Goal: Task Accomplishment & Management: Manage account settings

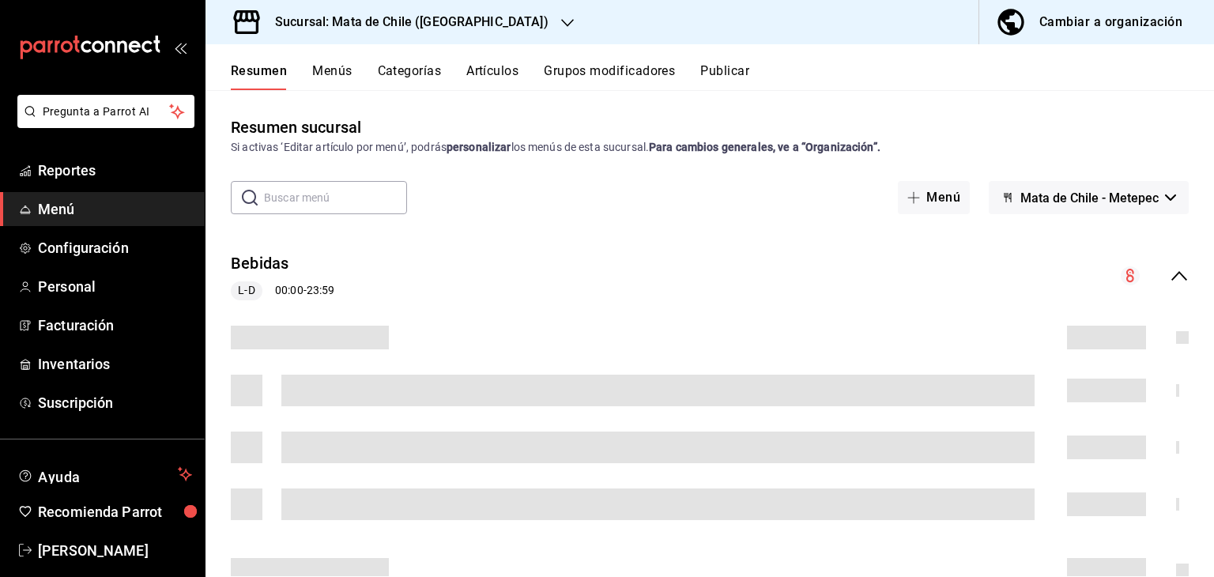
click at [596, 67] on button "Grupos modificadores" at bounding box center [609, 76] width 131 height 27
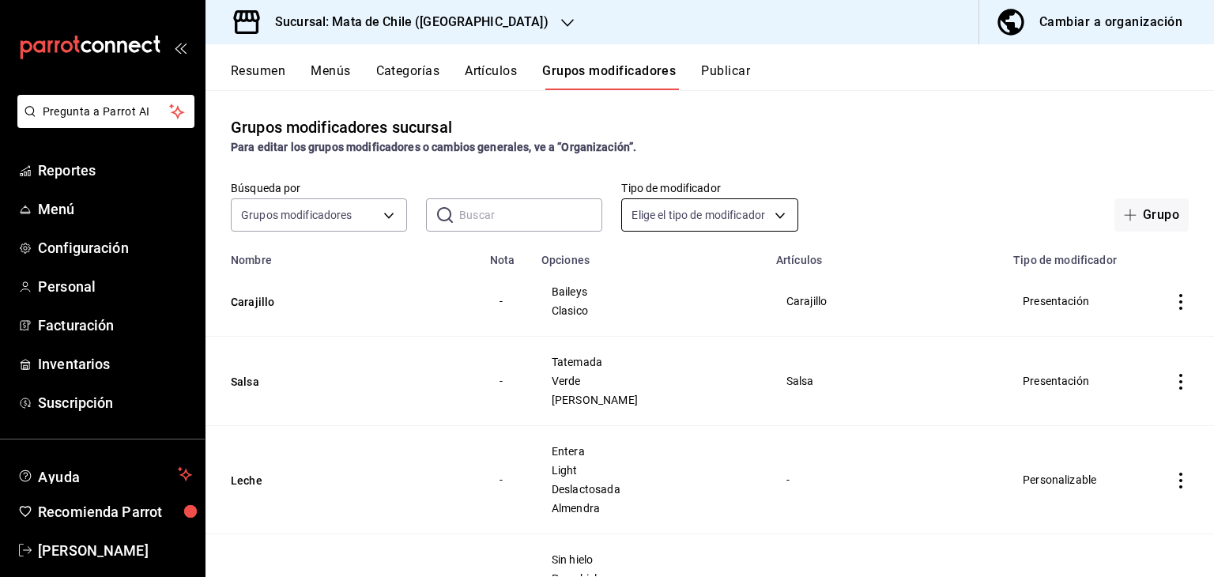
click at [724, 219] on body "Pregunta a Parrot AI Reportes Menú Configuración Personal Facturación Inventari…" at bounding box center [607, 288] width 1214 height 577
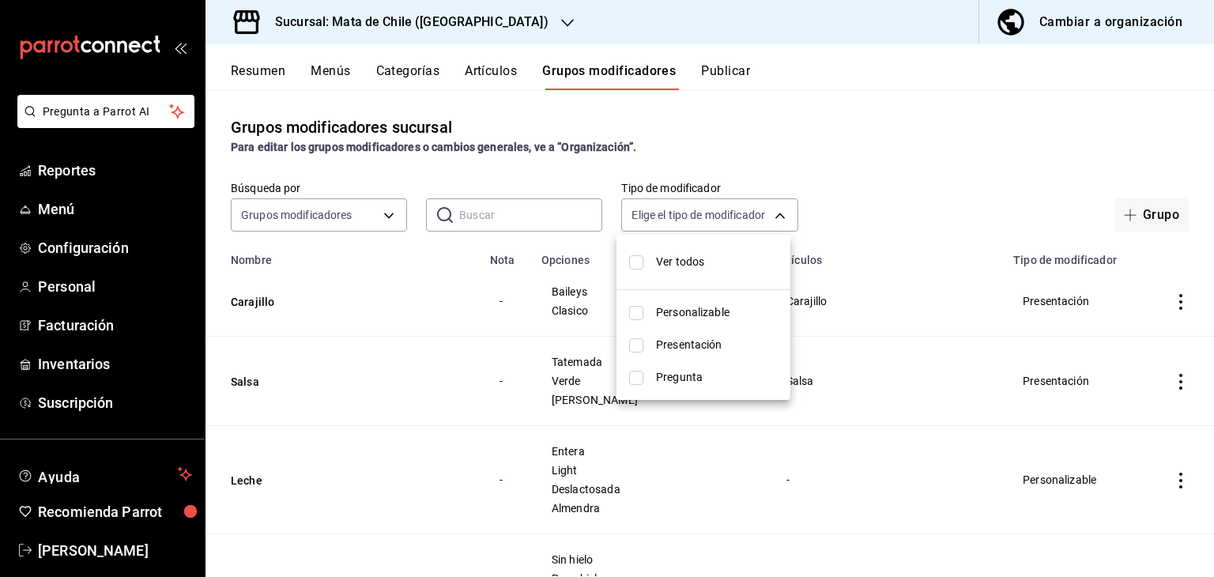
click at [715, 211] on div at bounding box center [607, 288] width 1214 height 577
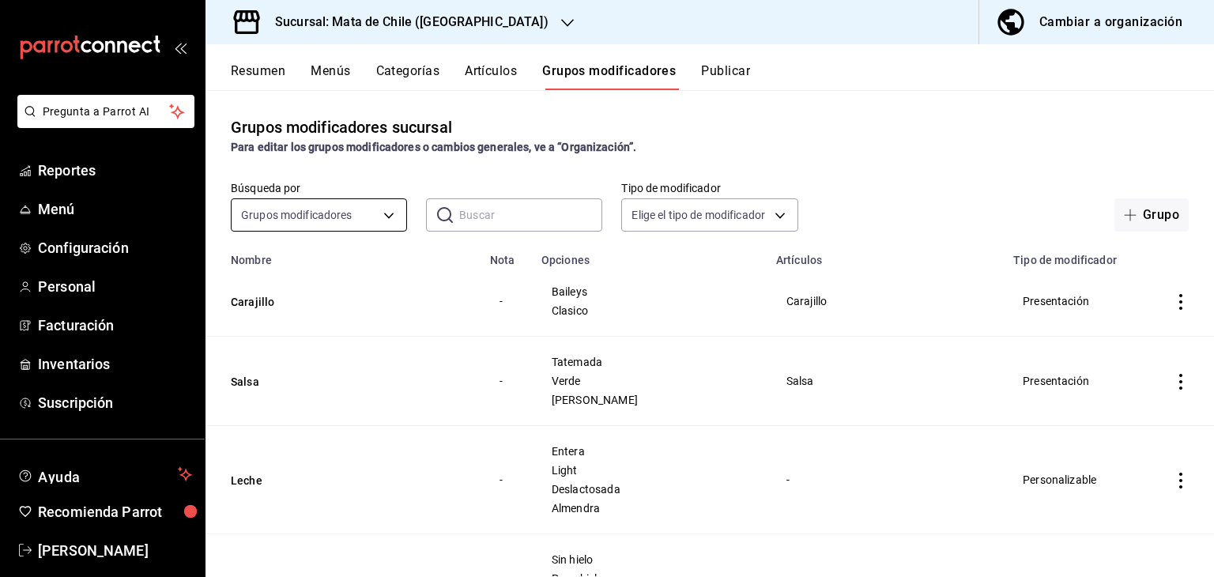
click at [360, 221] on body "Pregunta a Parrot AI Reportes Menú Configuración Personal Facturación Inventari…" at bounding box center [607, 288] width 1214 height 577
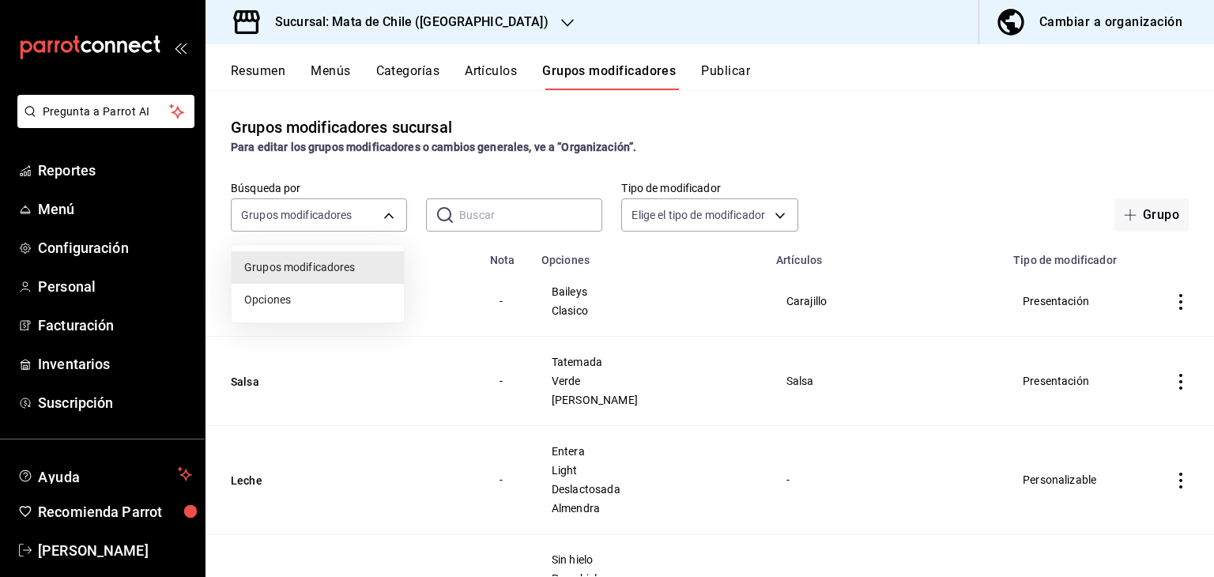
click at [378, 214] on div at bounding box center [607, 288] width 1214 height 577
click at [810, 178] on div "Grupos modificadores sucursal Para editar los grupos modificadores o cambios ge…" at bounding box center [710, 333] width 1009 height 486
click at [538, 232] on div "Grupos modificadores sucursal Para editar los grupos modificadores o cambios ge…" at bounding box center [710, 333] width 1009 height 486
click at [534, 226] on input "text" at bounding box center [530, 215] width 143 height 32
click at [515, 223] on input "XX" at bounding box center [530, 215] width 143 height 32
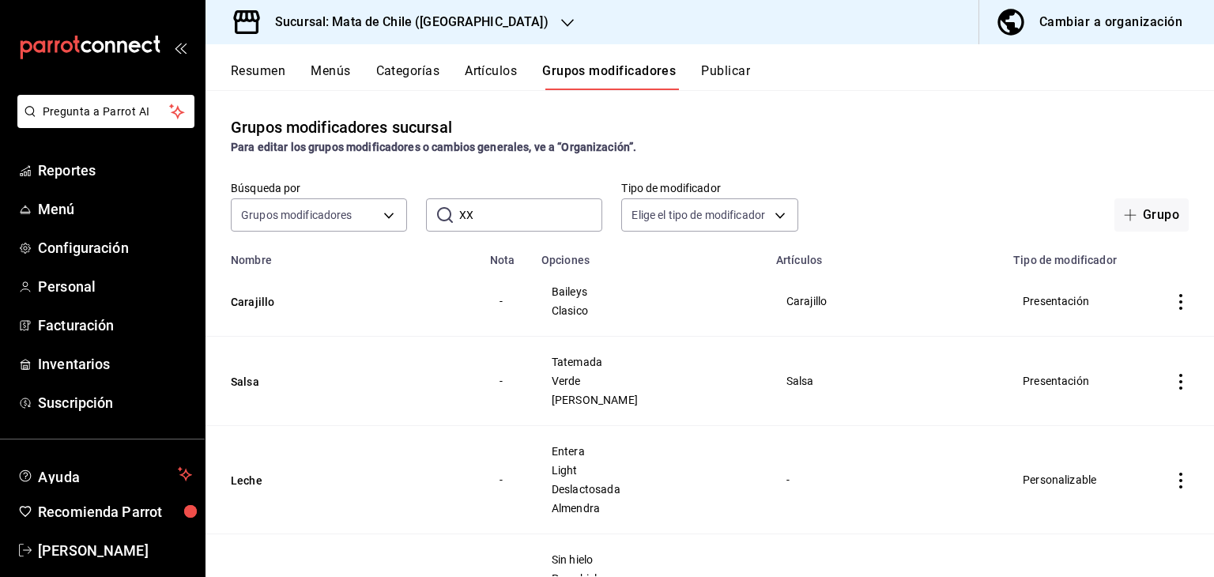
type input "X"
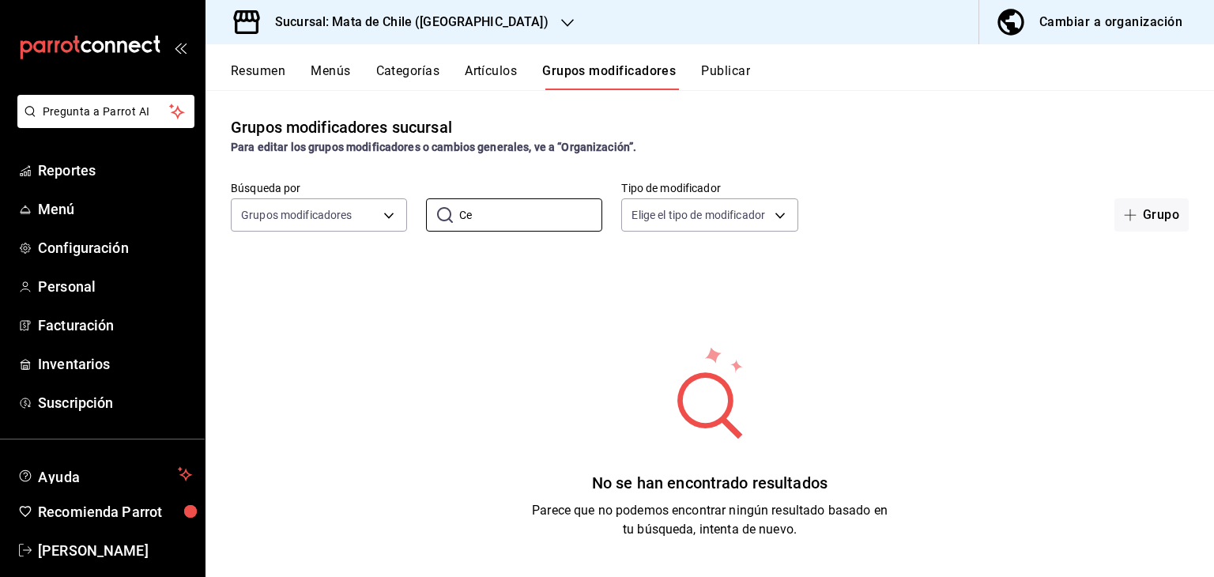
type input "C"
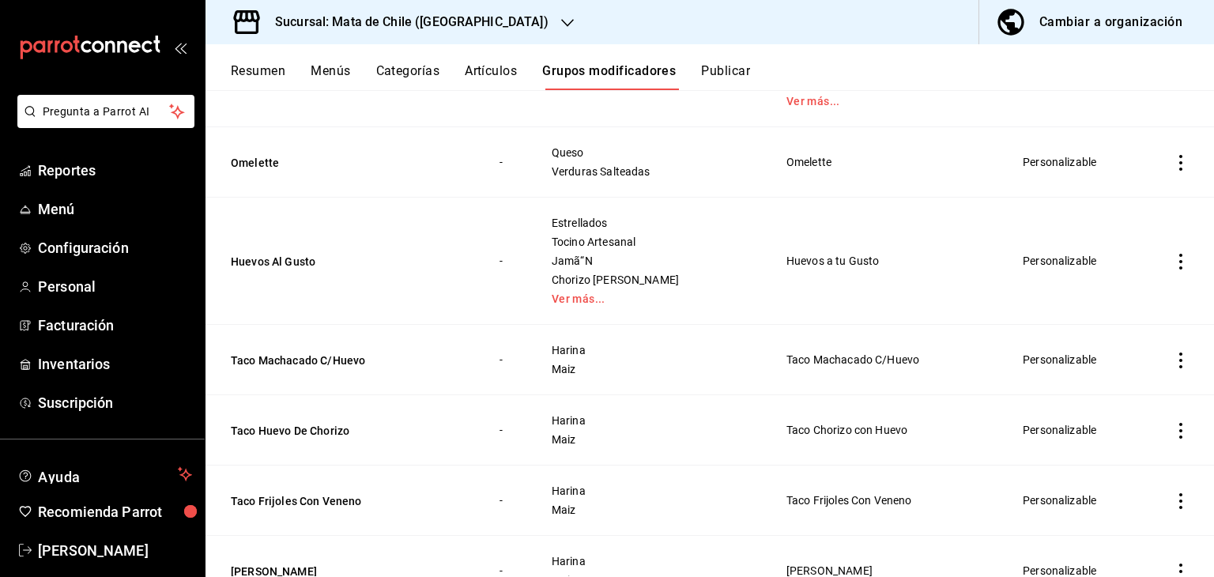
scroll to position [372, 0]
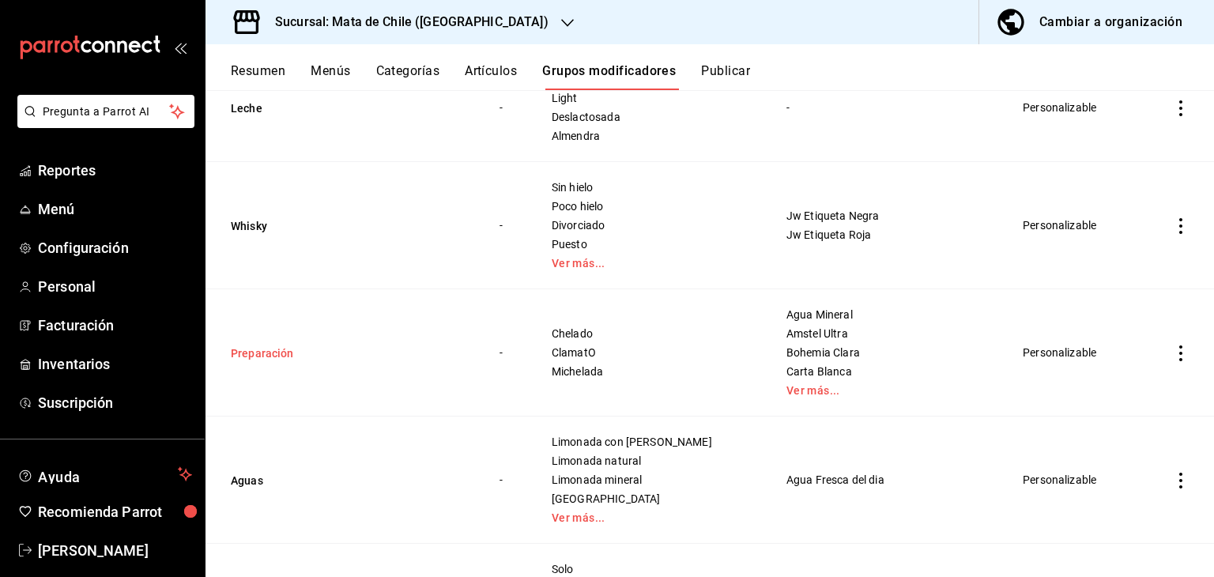
click at [259, 349] on button "Preparación" at bounding box center [326, 353] width 190 height 16
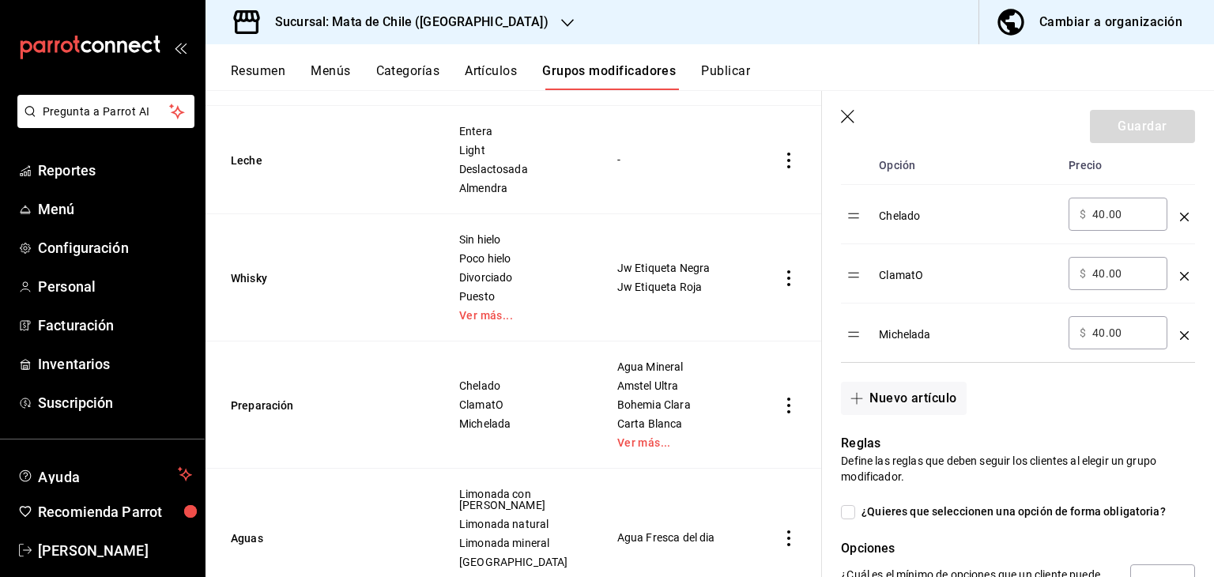
scroll to position [528, 0]
click at [1099, 214] on input "40.00" at bounding box center [1125, 216] width 64 height 16
click at [1102, 214] on input "40.00" at bounding box center [1125, 216] width 64 height 16
type input "4.00"
type input "35.00"
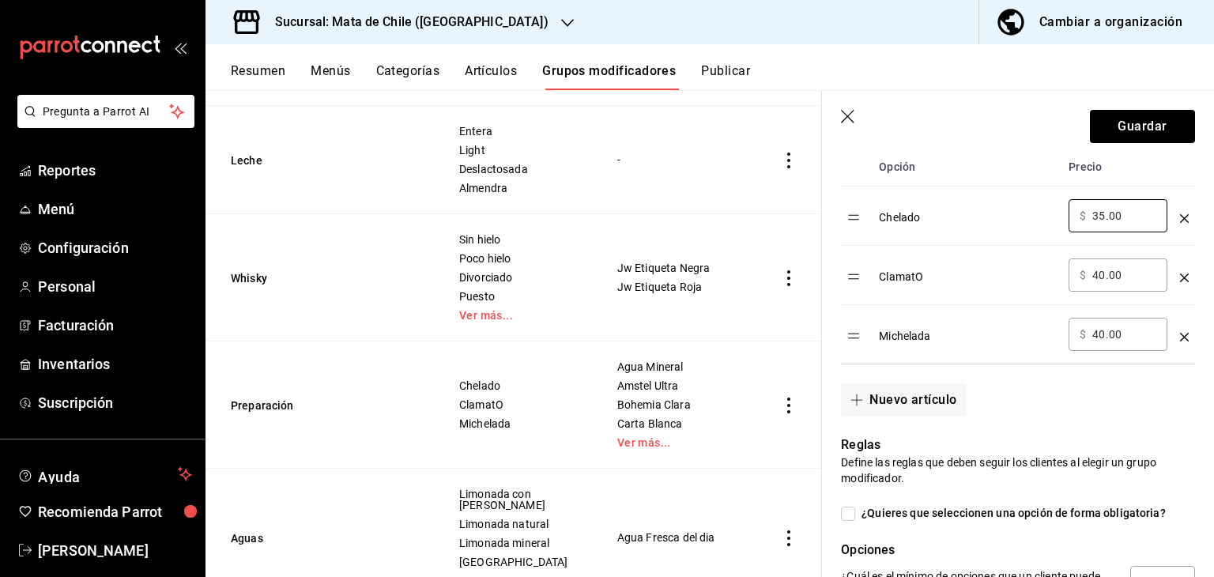
click at [1107, 335] on input "40.00" at bounding box center [1125, 334] width 64 height 16
click at [1104, 335] on input "40.00" at bounding box center [1125, 334] width 64 height 16
type input "4.00"
type input "35.00"
click at [1107, 361] on td "​ $ 35.00 ​" at bounding box center [1117, 334] width 111 height 59
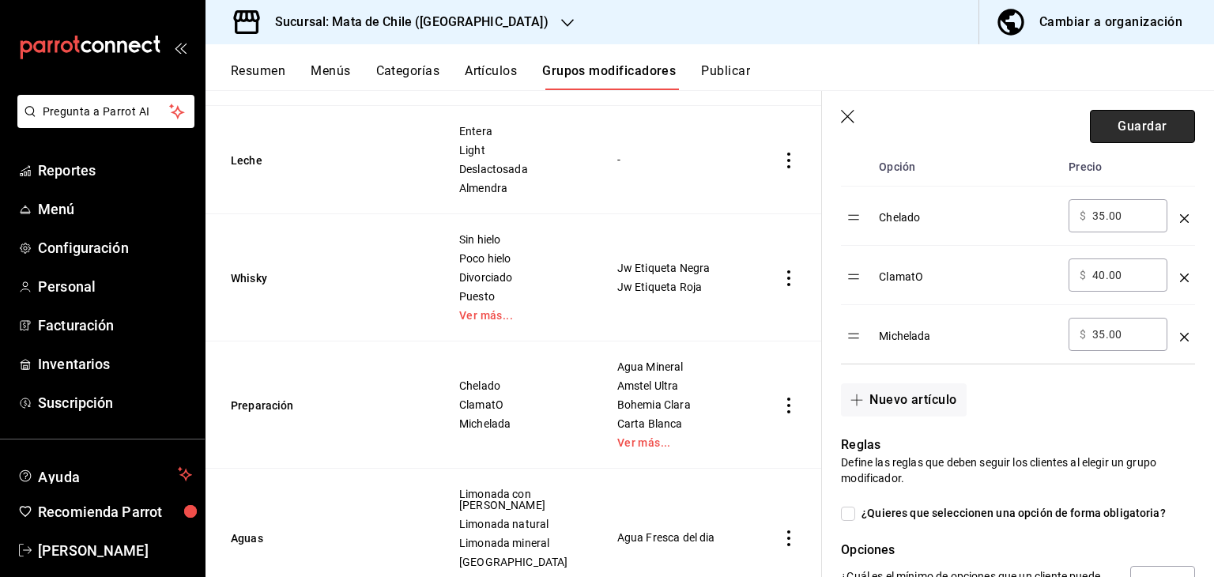
click at [1119, 126] on button "Guardar" at bounding box center [1142, 126] width 105 height 33
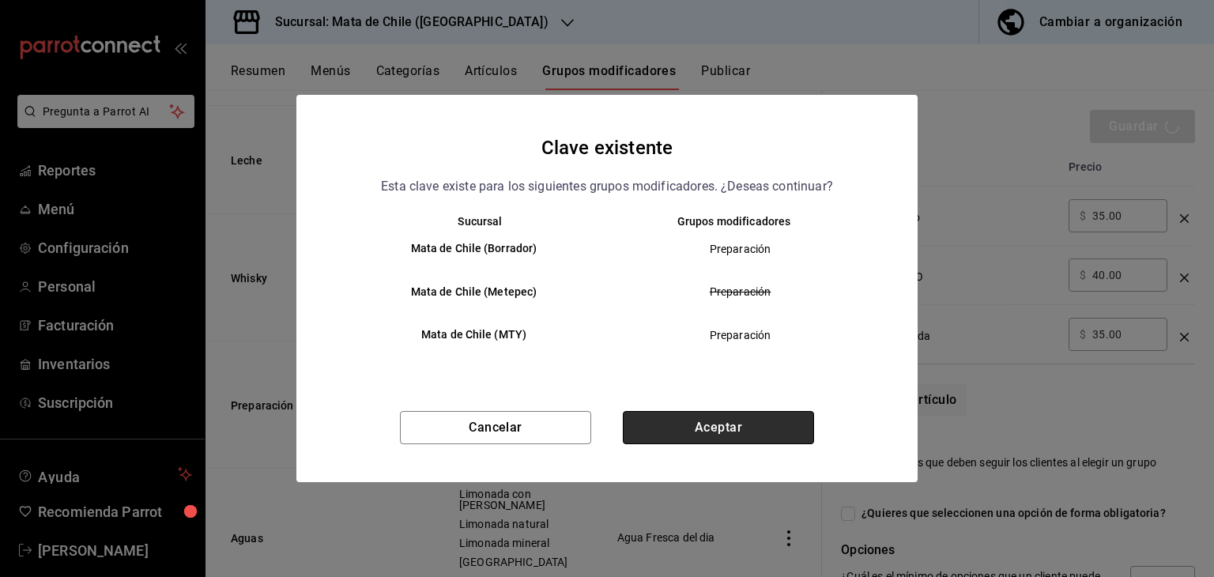
click at [733, 437] on button "Aceptar" at bounding box center [718, 427] width 191 height 33
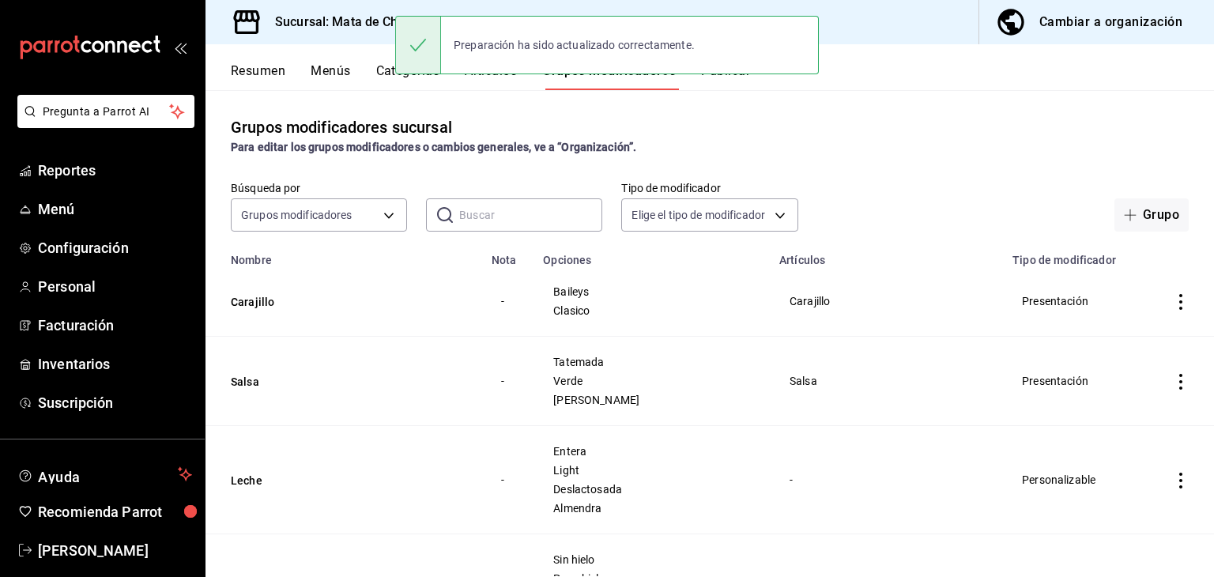
scroll to position [372, 0]
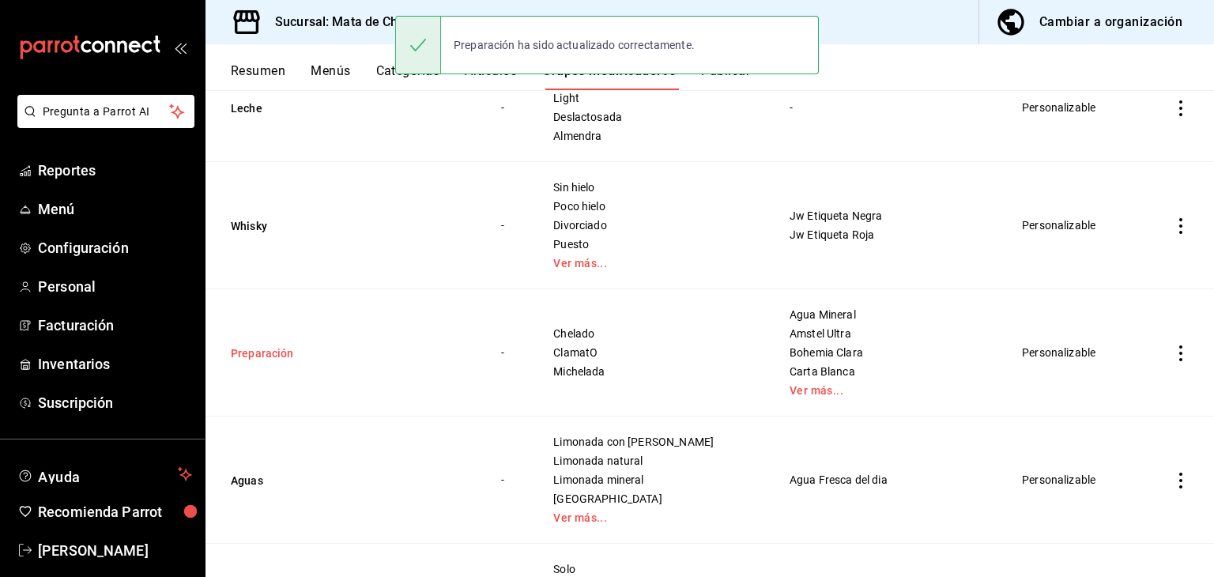
click at [319, 352] on button "Preparación" at bounding box center [326, 353] width 190 height 16
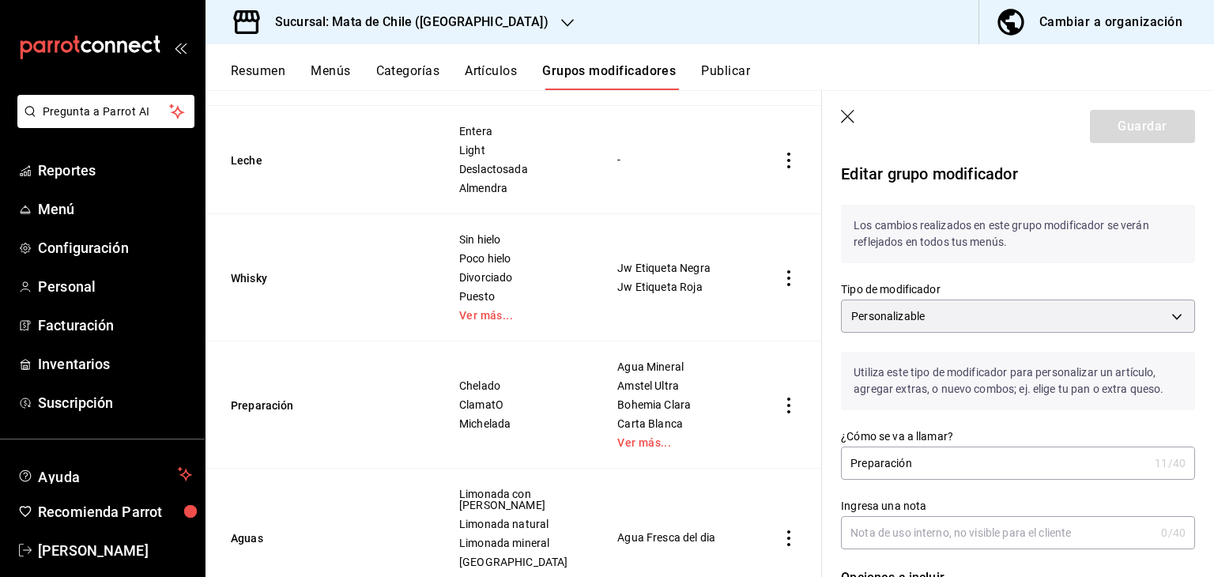
click at [719, 67] on button "Publicar" at bounding box center [725, 76] width 49 height 27
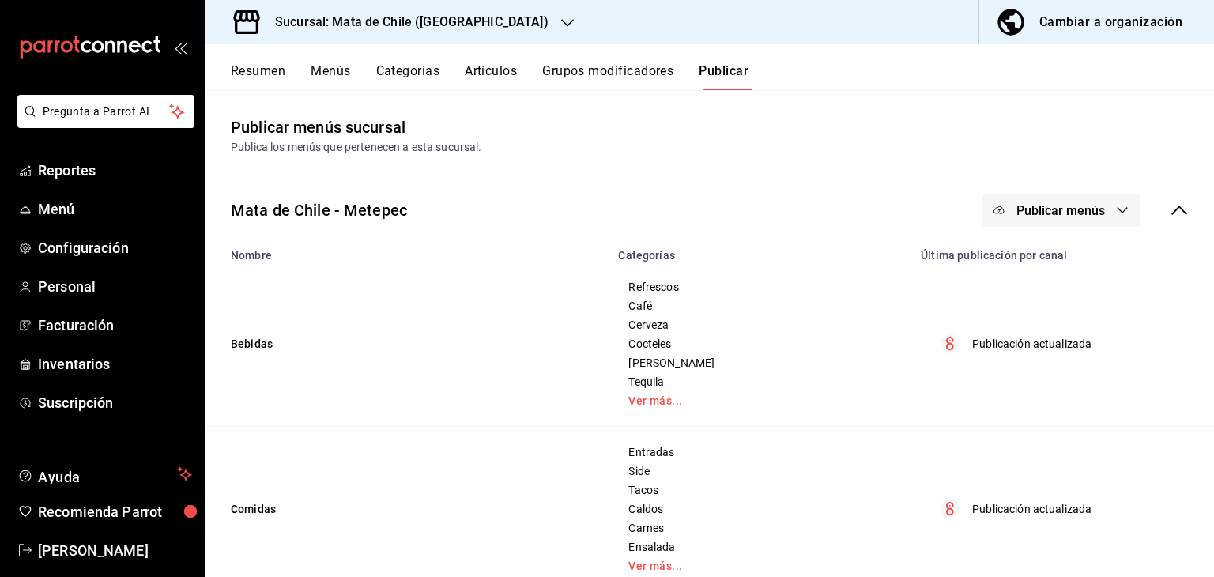
click at [1017, 212] on span "Publicar menús" at bounding box center [1061, 210] width 89 height 15
click at [1033, 263] on div at bounding box center [1012, 261] width 44 height 25
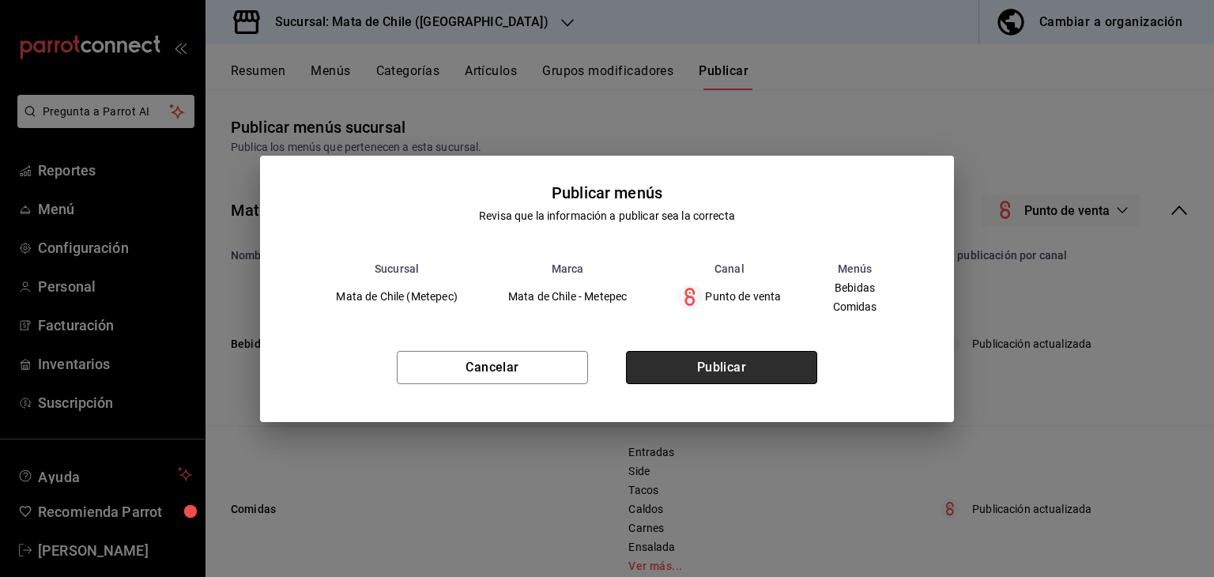
click at [734, 360] on button "Publicar" at bounding box center [721, 367] width 191 height 33
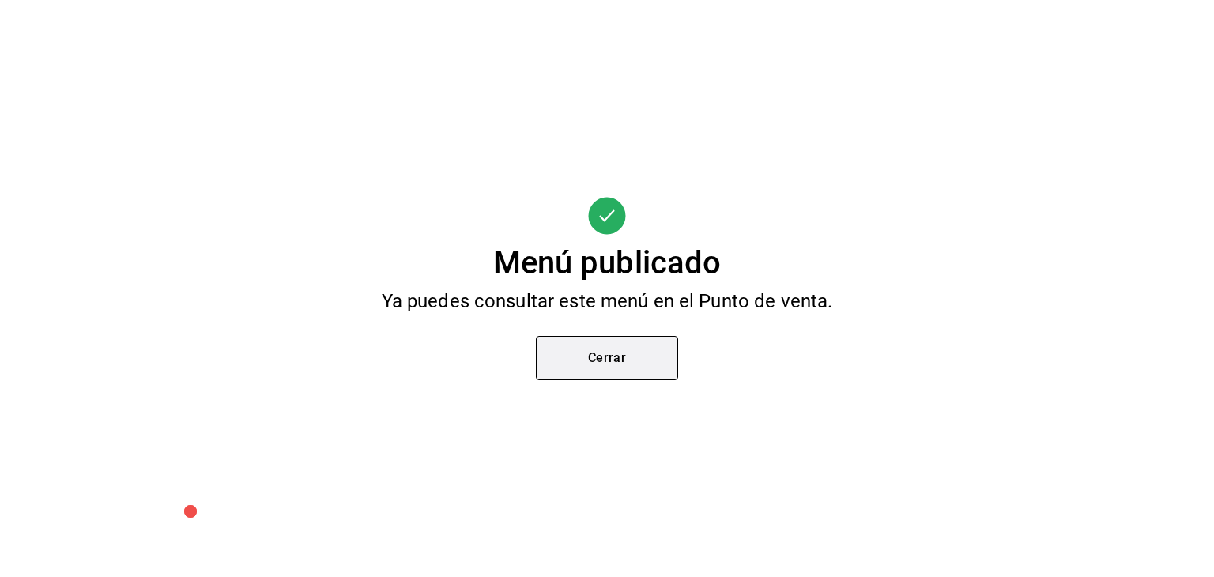
click at [618, 352] on button "Cerrar" at bounding box center [607, 358] width 142 height 44
